Goal: Feedback & Contribution: Submit feedback/report problem

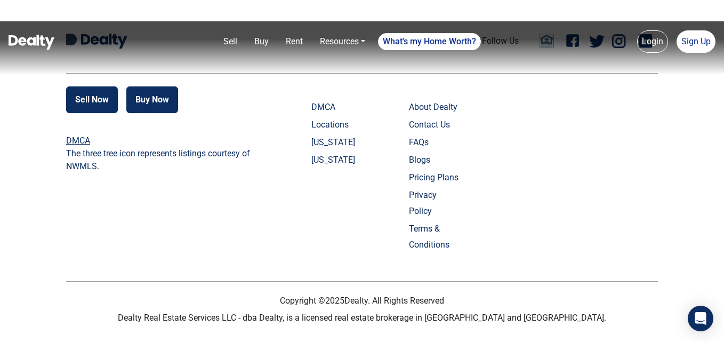
scroll to position [2605, 0]
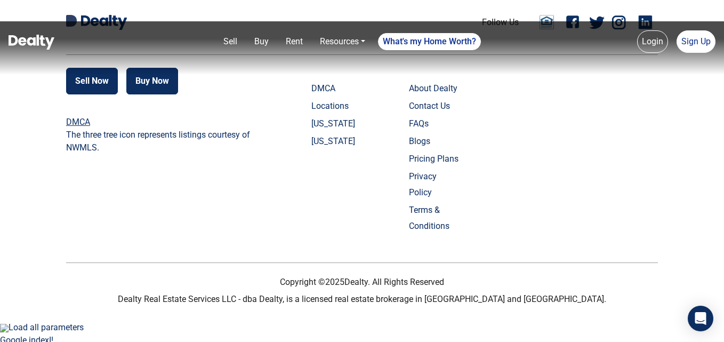
click at [439, 114] on link "Contact Us" at bounding box center [435, 106] width 53 height 16
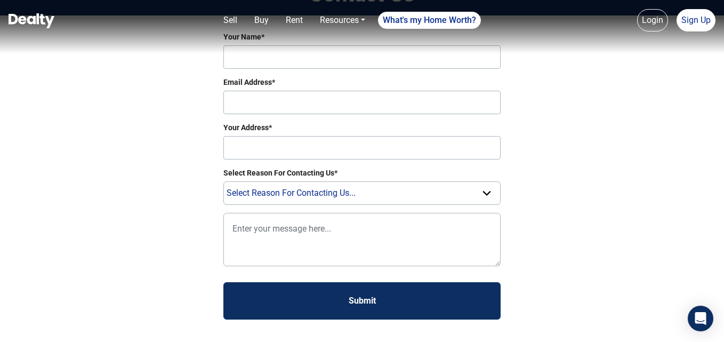
scroll to position [107, 0]
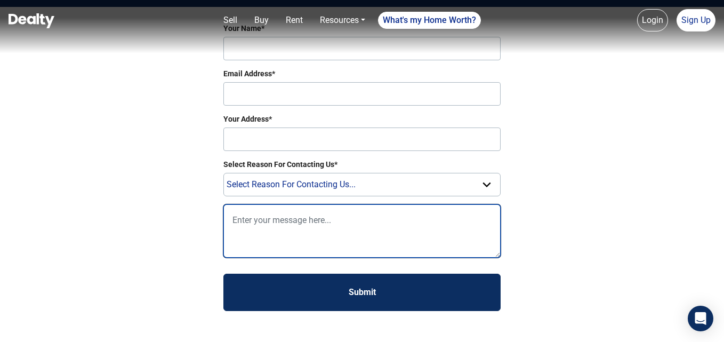
click at [282, 231] on textarea at bounding box center [361, 230] width 277 height 53
paste textarea "Grow Your Website with High-Quality Guest Posts & Dofollow Backlinks"
type textarea "G"
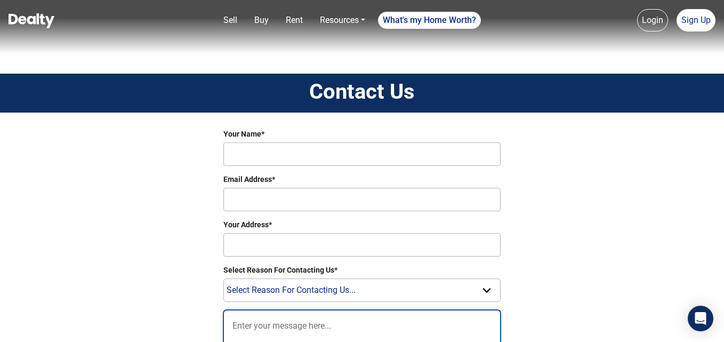
scroll to position [0, 0]
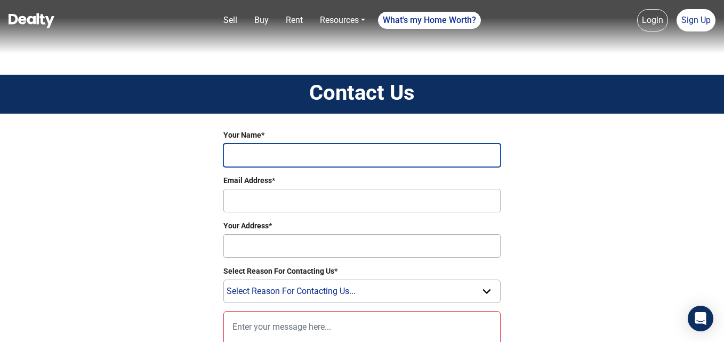
click at [300, 144] on input "Your Name*" at bounding box center [361, 154] width 277 height 23
type input "williamscott"
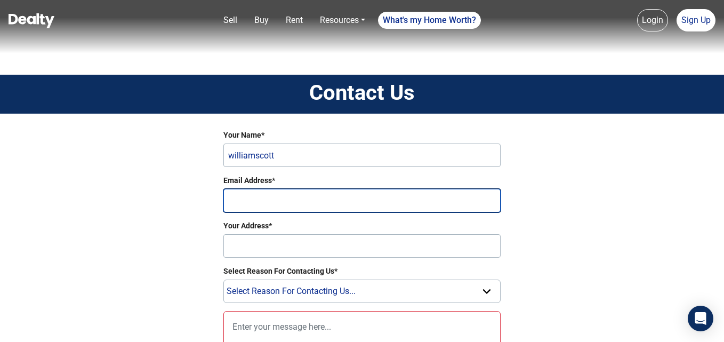
click at [285, 195] on input "Email Address*" at bounding box center [361, 200] width 277 height 23
type input "[EMAIL_ADDRESS][DOMAIN_NAME]"
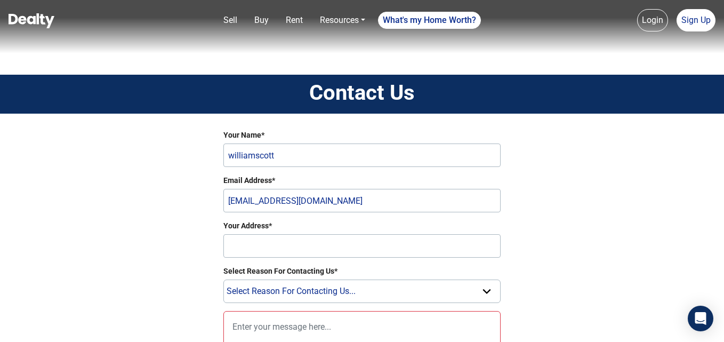
click at [284, 232] on div "Your Address*" at bounding box center [361, 238] width 277 height 37
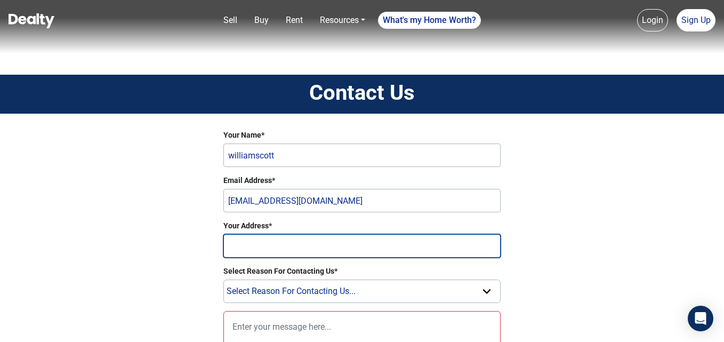
click at [284, 242] on input "Your Address*" at bounding box center [361, 245] width 277 height 23
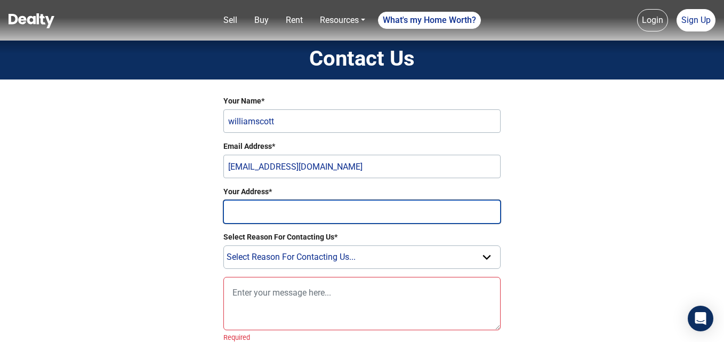
scroll to position [53, 0]
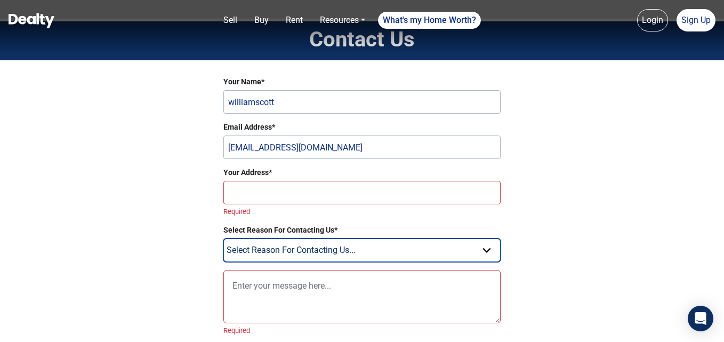
click at [304, 238] on select "Select Reason For Contacting Us... Need Help Setting Up Listing Edit Listing Ge…" at bounding box center [361, 249] width 277 height 23
select select "Question"
click at [223, 238] on select "Select Reason For Contacting Us... Need Help Setting Up Listing Edit Listing Ge…" at bounding box center [361, 249] width 277 height 23
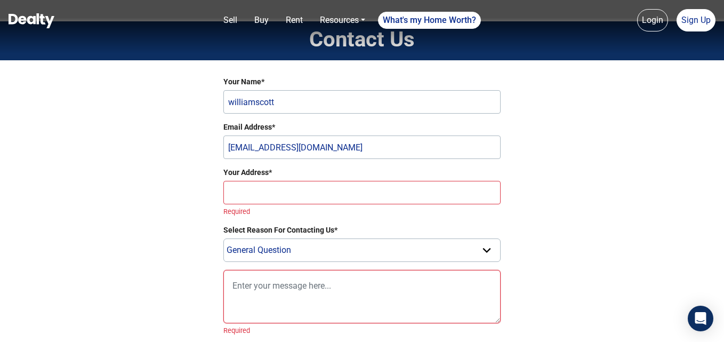
click at [327, 289] on textarea at bounding box center [361, 296] width 277 height 53
click at [285, 284] on textarea at bounding box center [361, 296] width 277 height 53
paste textarea "L ipsu dol’si ametc adipi!E’s doeiusmo tem inci Utla ETD Magnaa, e adminim veni…"
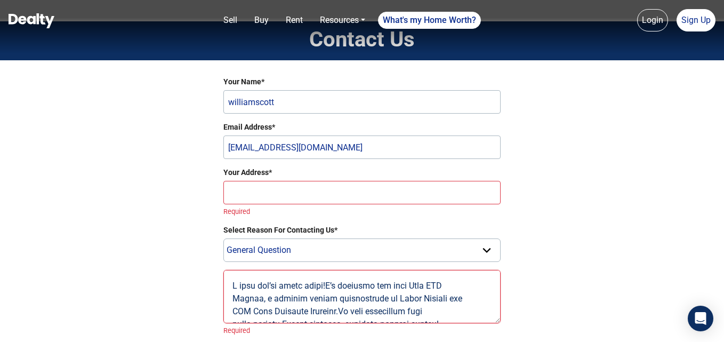
scroll to position [301, 0]
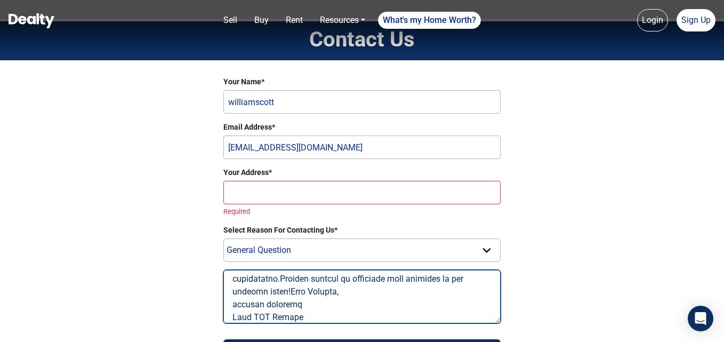
type textarea "L ipsu dol’si ametc adipi!E’s doeiusmo tem inci Utla ETD Magnaa, e adminim veni…"
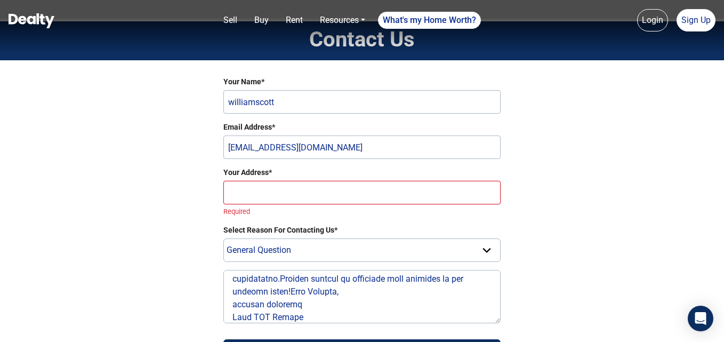
click at [273, 194] on input "Your Address*" at bounding box center [361, 192] width 277 height 23
paste input "L ipsu dol’si ametc adipi!E’s doeiusmo tem inci Utla ETD Magnaa, e adminim veni…"
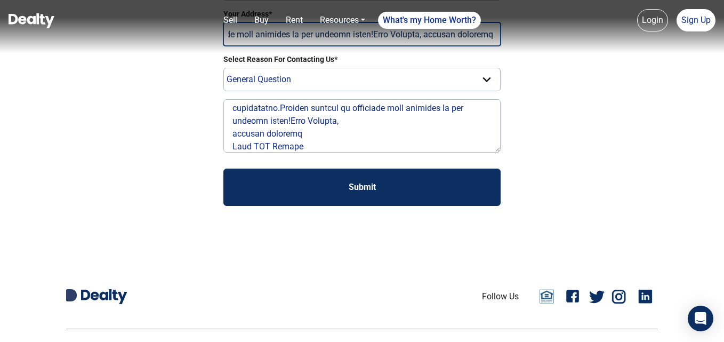
scroll to position [213, 0]
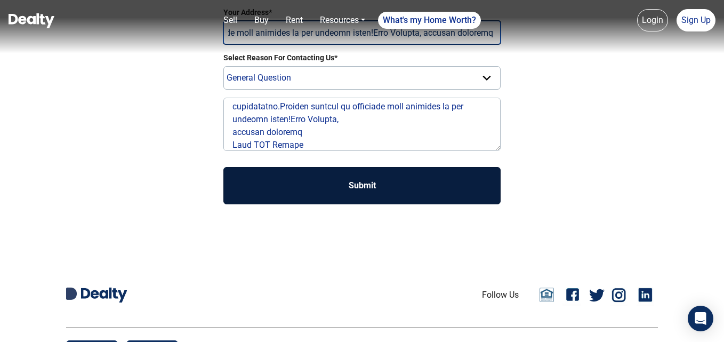
type input "L ipsu dol’si ametc adipi!E’s doeiusmo tem inci Utla ETD Magnaa, e adminim veni…"
click at [371, 178] on button "Submit" at bounding box center [361, 185] width 277 height 37
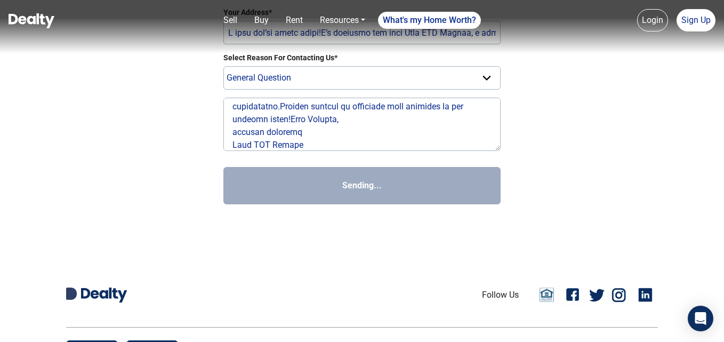
select select
